Goal: Understand site structure: Grasp the organization and layout of the website

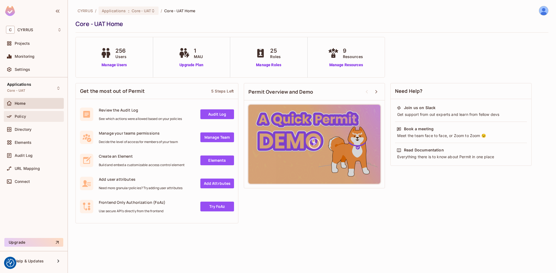
click at [17, 119] on div "Policy" at bounding box center [34, 116] width 56 height 7
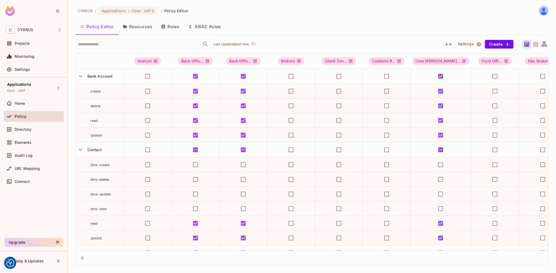
click at [144, 34] on div "Policy Editor Resources Roles ABAC Rules" at bounding box center [312, 27] width 473 height 15
click at [144, 29] on button "Resources" at bounding box center [137, 27] width 38 height 14
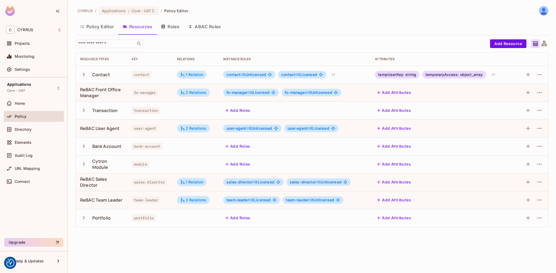
click at [169, 28] on button "Roles" at bounding box center [170, 27] width 27 height 14
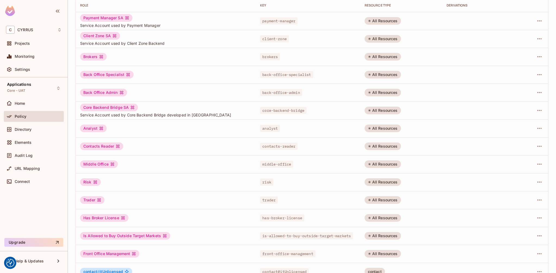
scroll to position [65, 0]
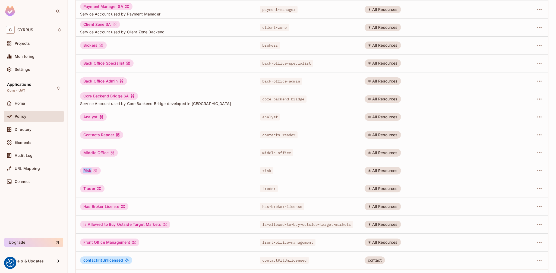
drag, startPoint x: 95, startPoint y: 171, endPoint x: 80, endPoint y: 171, distance: 15.2
click at [80, 171] on td "Risk" at bounding box center [166, 171] width 180 height 18
click at [84, 171] on div "Risk" at bounding box center [90, 171] width 21 height 8
drag, startPoint x: 83, startPoint y: 189, endPoint x: 96, endPoint y: 189, distance: 13.3
click at [96, 189] on div "Trader" at bounding box center [92, 189] width 24 height 8
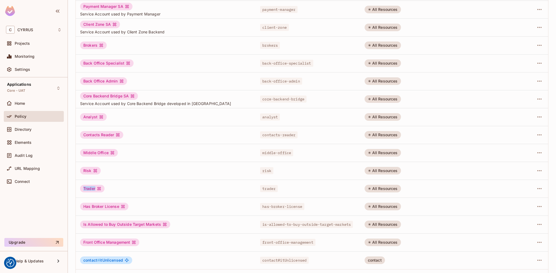
click at [96, 189] on div "Trader" at bounding box center [92, 189] width 24 height 8
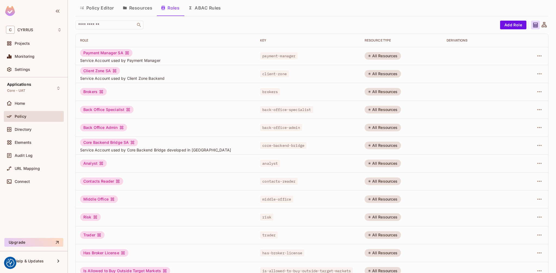
scroll to position [84, 0]
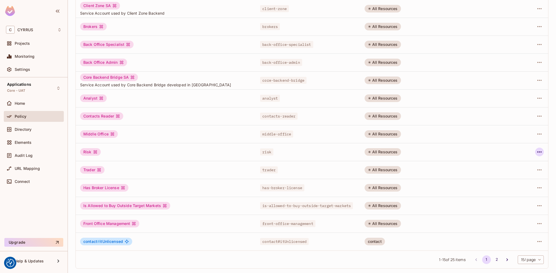
click at [538, 152] on icon "button" at bounding box center [540, 152] width 4 height 1
click at [514, 164] on div "Edit Role" at bounding box center [511, 164] width 16 height 5
click at [529, 156] on div at bounding box center [532, 152] width 23 height 9
click at [493, 261] on button "2" at bounding box center [497, 260] width 9 height 9
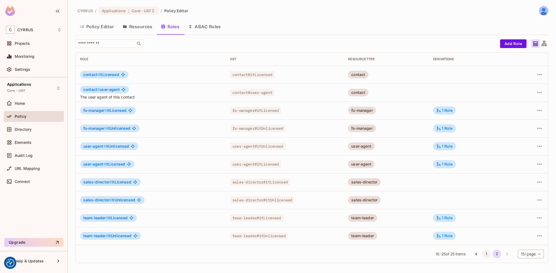
click at [485, 255] on button "1" at bounding box center [486, 254] width 9 height 9
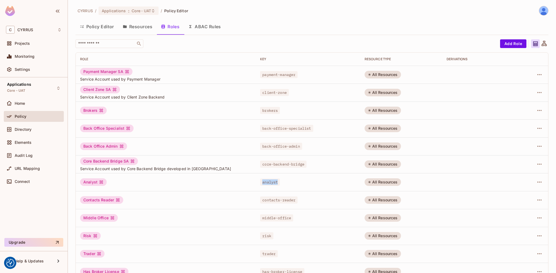
drag, startPoint x: 258, startPoint y: 182, endPoint x: 277, endPoint y: 182, distance: 18.5
click at [277, 182] on div "analyst" at bounding box center [308, 182] width 96 height 5
click at [282, 183] on div "analyst" at bounding box center [308, 182] width 96 height 5
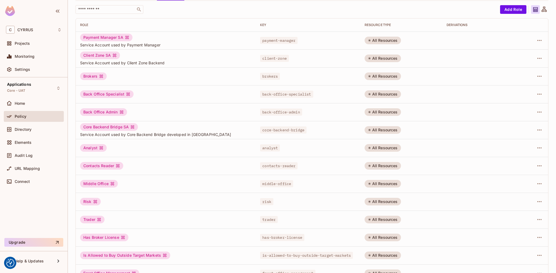
scroll to position [84, 0]
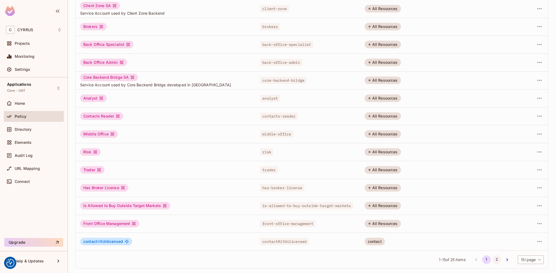
click at [493, 259] on button "2" at bounding box center [497, 260] width 9 height 9
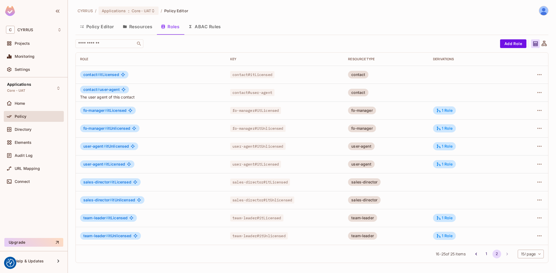
scroll to position [0, 0]
click at [486, 254] on button "1" at bounding box center [486, 254] width 9 height 9
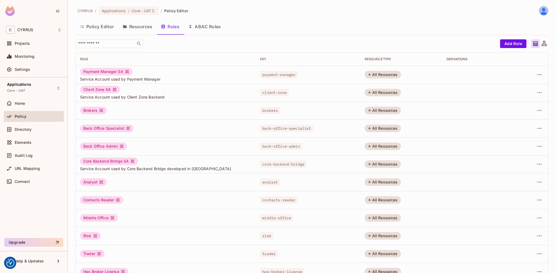
click at [203, 27] on button "ABAC Rules" at bounding box center [205, 27] width 42 height 14
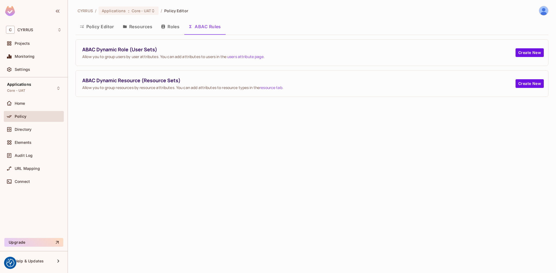
click at [132, 29] on button "Resources" at bounding box center [137, 27] width 38 height 14
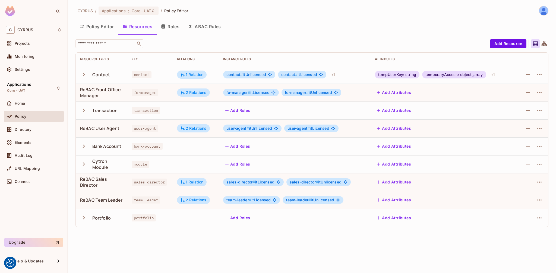
click at [83, 74] on icon "button" at bounding box center [83, 74] width 7 height 7
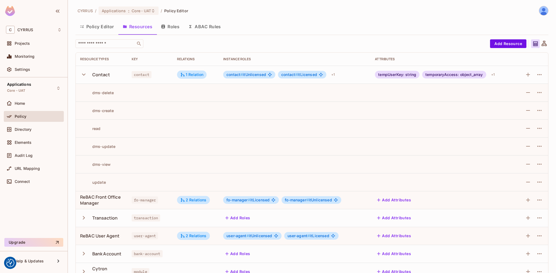
click at [83, 74] on icon "button" at bounding box center [83, 74] width 7 height 7
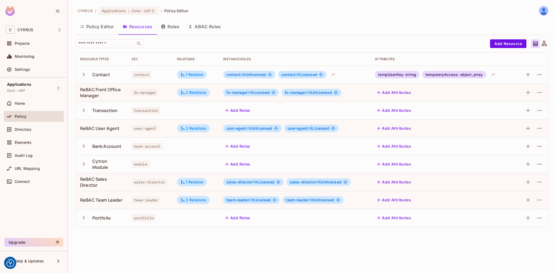
click at [84, 110] on icon "button" at bounding box center [84, 111] width 2 height 4
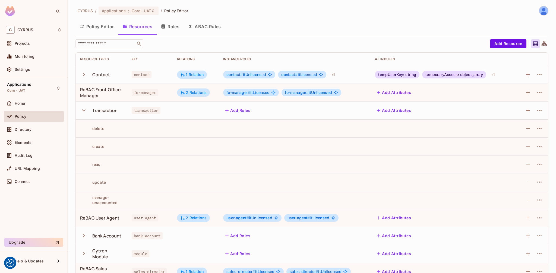
click at [84, 110] on icon "button" at bounding box center [83, 110] width 7 height 7
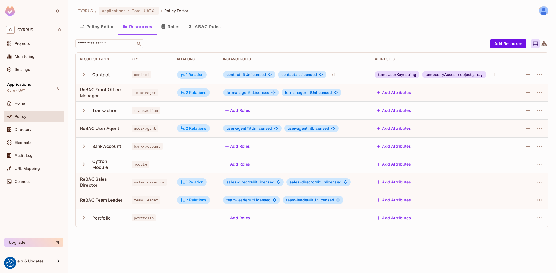
click at [85, 163] on icon "button" at bounding box center [83, 164] width 7 height 7
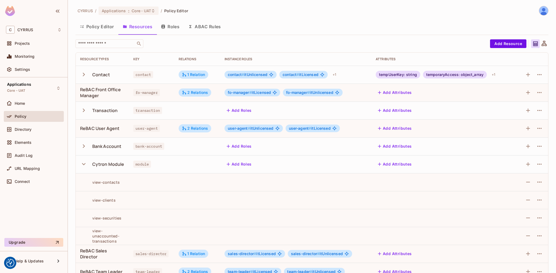
click at [85, 163] on icon "button" at bounding box center [83, 164] width 7 height 7
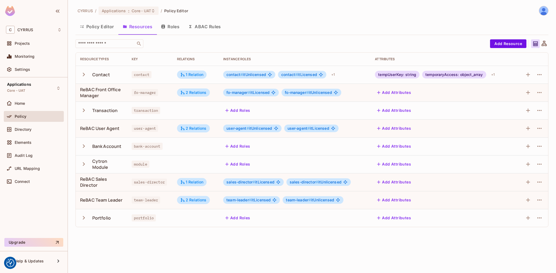
click at [95, 24] on button "Policy Editor" at bounding box center [97, 27] width 43 height 14
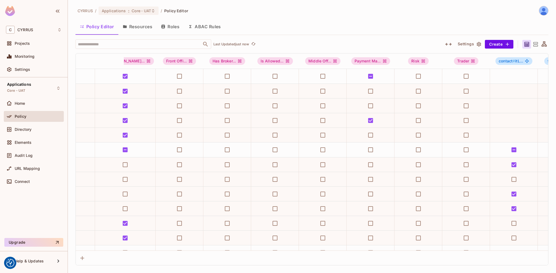
scroll to position [0, 318]
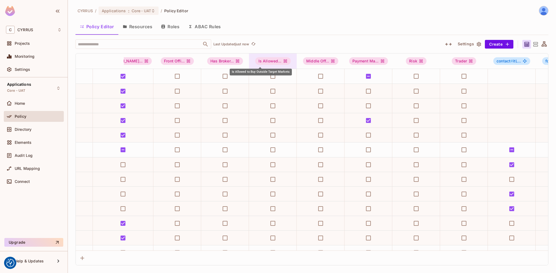
click at [255, 61] on div "Is Allowed..." at bounding box center [273, 61] width 36 height 8
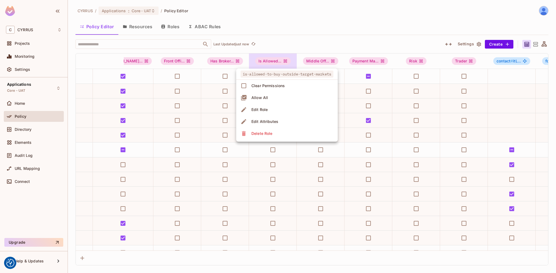
click at [288, 38] on div at bounding box center [278, 136] width 556 height 273
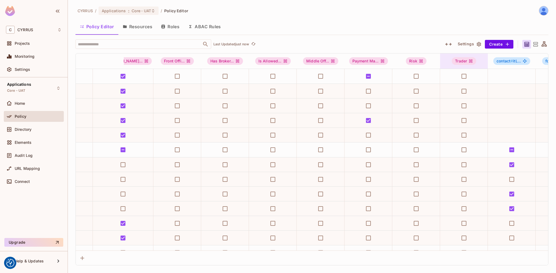
click at [452, 61] on div "Trader" at bounding box center [464, 61] width 24 height 8
click at [415, 21] on div at bounding box center [278, 136] width 556 height 273
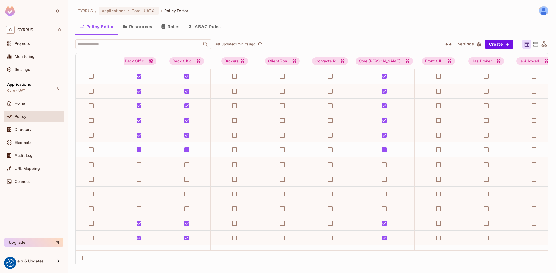
scroll to position [0, 0]
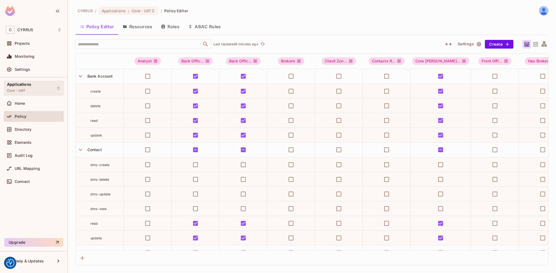
click at [53, 90] on div "Applications Core - UAT" at bounding box center [34, 88] width 60 height 15
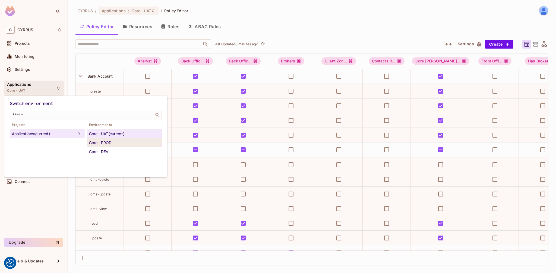
click at [103, 146] on div "Core - PROD" at bounding box center [124, 143] width 71 height 7
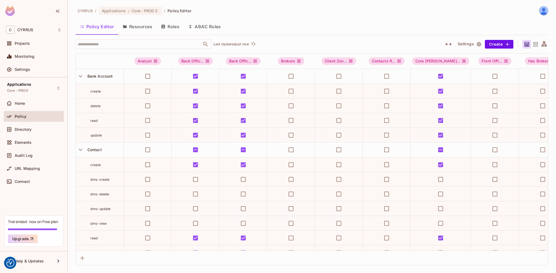
click at [178, 27] on button "Roles" at bounding box center [170, 27] width 27 height 14
